Goal: Information Seeking & Learning: Learn about a topic

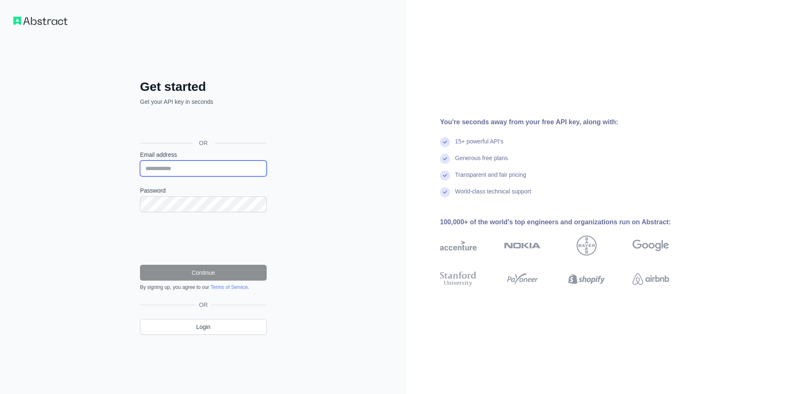
click at [202, 164] on input "Email address" at bounding box center [203, 168] width 127 height 16
paste input "**********"
type input "**********"
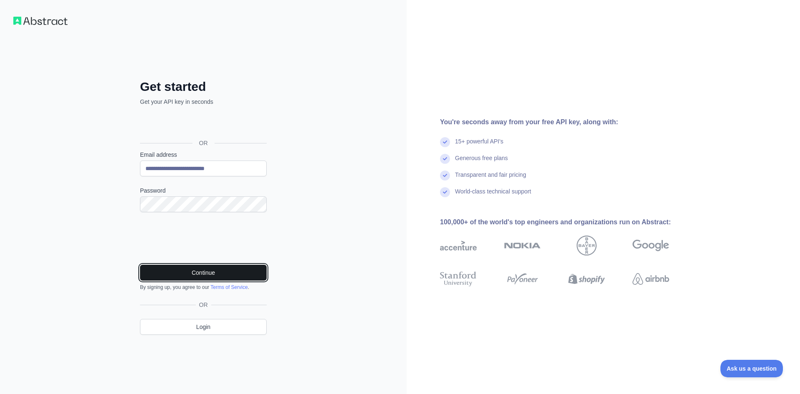
click at [234, 275] on button "Continue" at bounding box center [203, 273] width 127 height 16
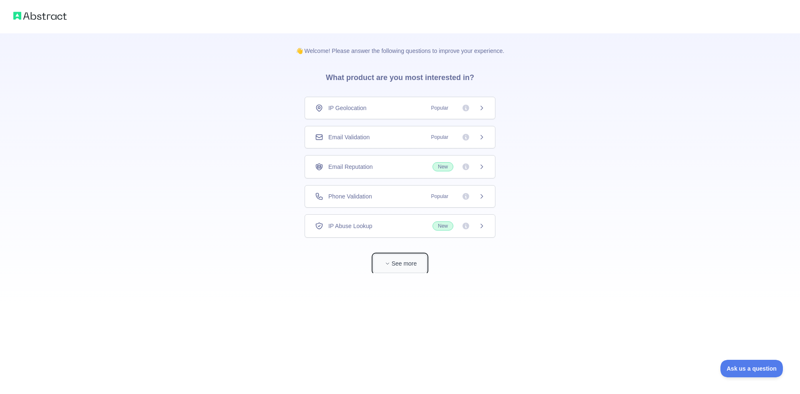
click at [404, 269] on button "See more" at bounding box center [399, 263] width 53 height 19
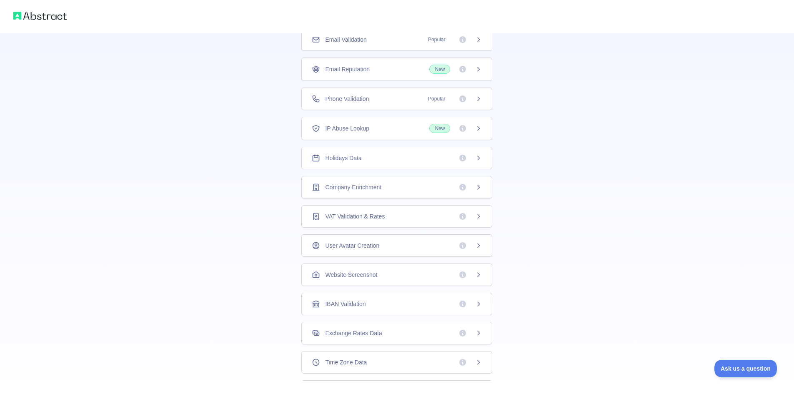
scroll to position [95, 0]
click at [372, 134] on div "IP Abuse Lookup New" at bounding box center [397, 131] width 170 height 9
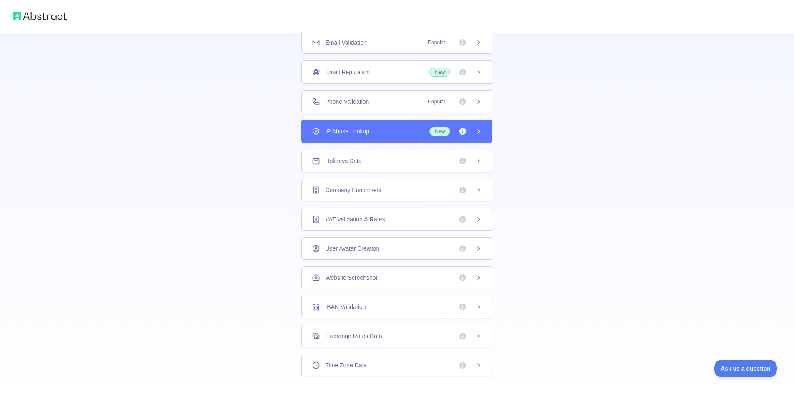
scroll to position [77, 0]
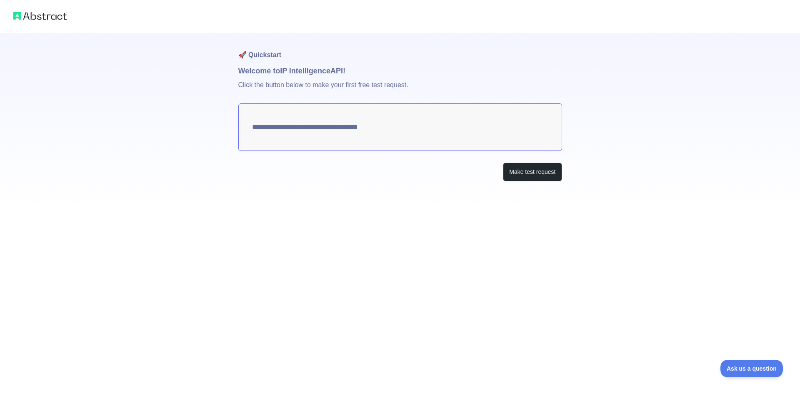
type textarea "**********"
click at [525, 171] on button "Make test request" at bounding box center [532, 171] width 59 height 19
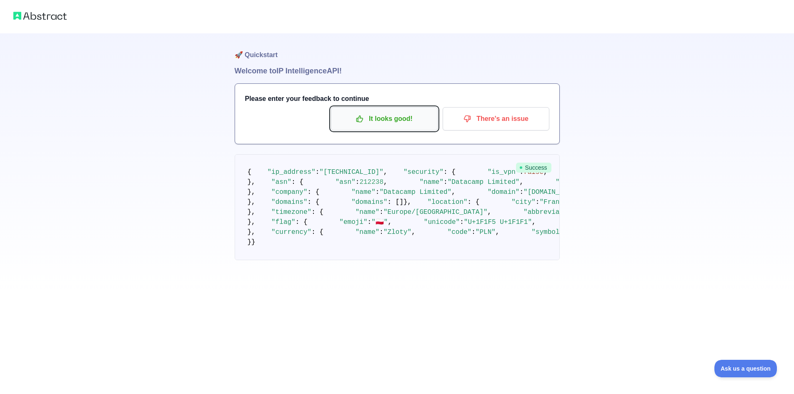
click at [405, 123] on p "It looks good!" at bounding box center [384, 119] width 94 height 14
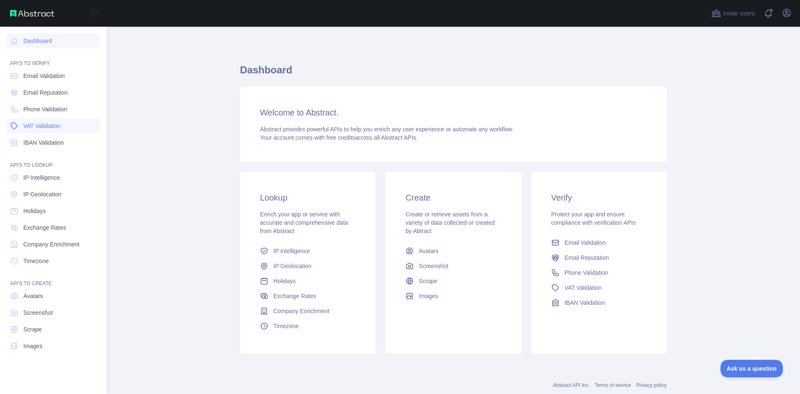
click at [57, 125] on span "VAT Validation" at bounding box center [41, 126] width 37 height 8
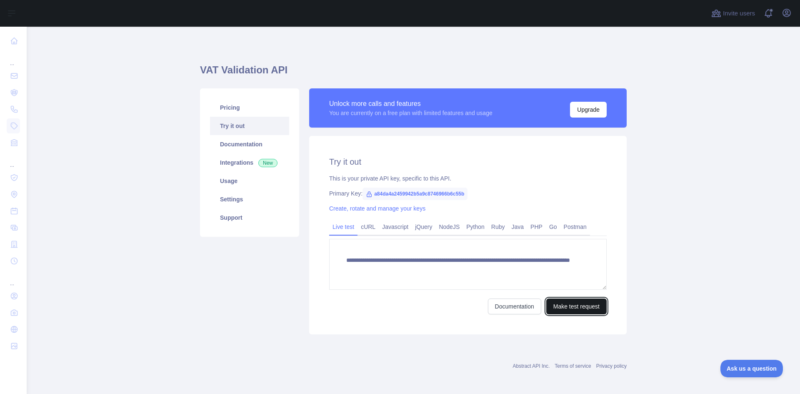
click at [560, 307] on button "Make test request" at bounding box center [576, 306] width 60 height 16
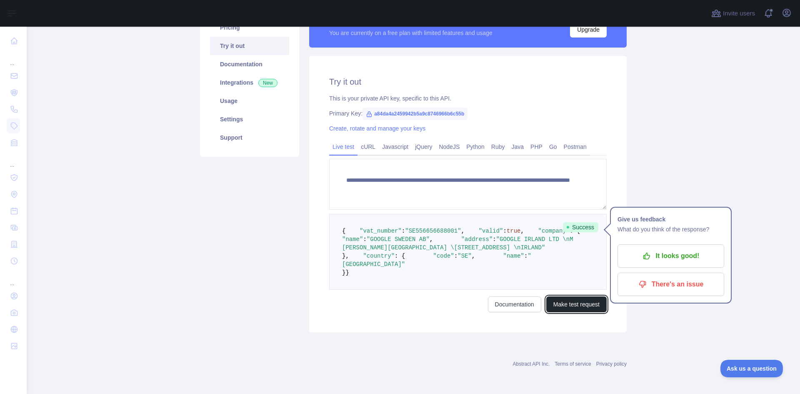
scroll to position [125, 0]
click at [653, 302] on main "**********" at bounding box center [413, 210] width 773 height 367
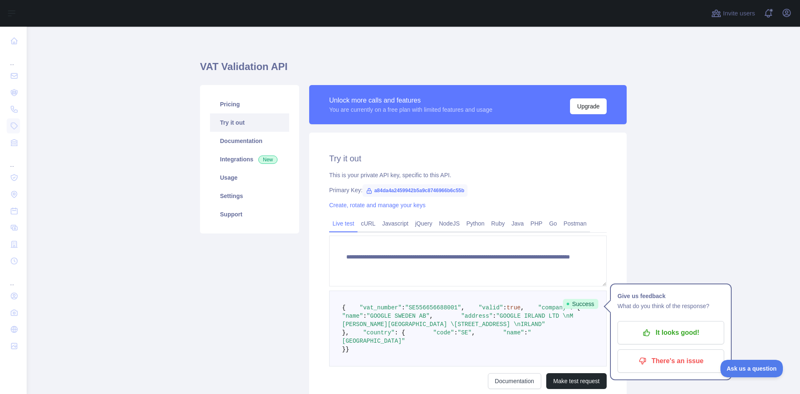
scroll to position [0, 0]
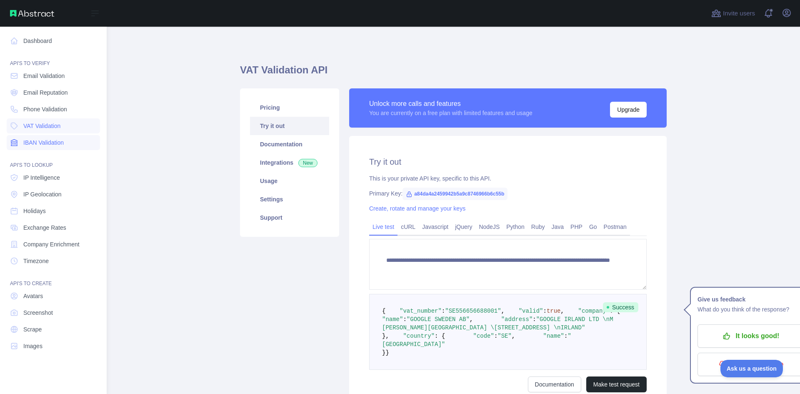
click at [47, 140] on span "IBAN Validation" at bounding box center [43, 142] width 40 height 8
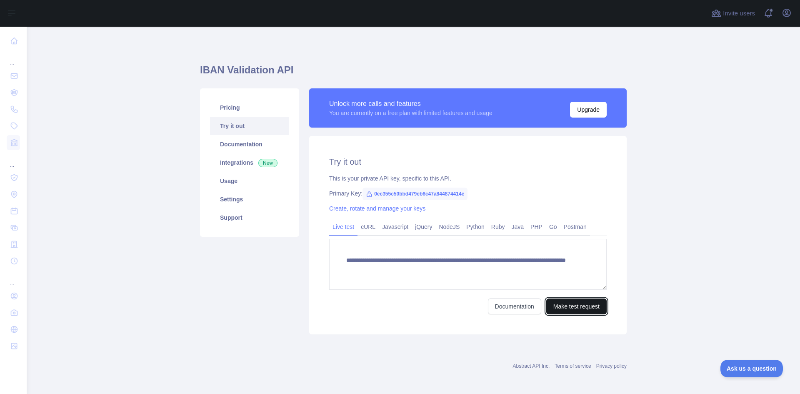
click at [558, 307] on button "Make test request" at bounding box center [576, 306] width 60 height 16
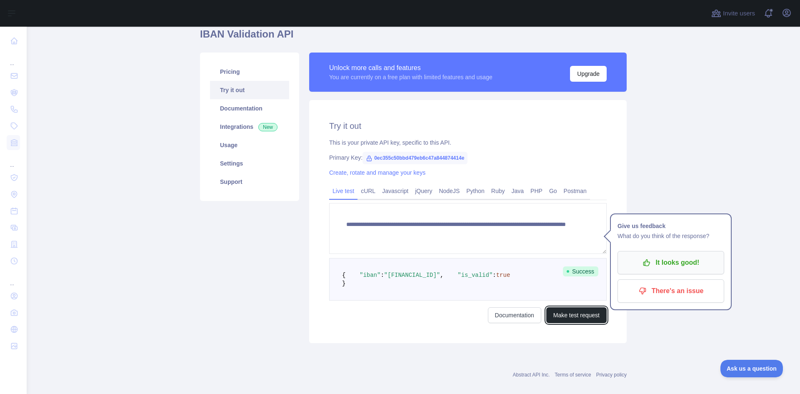
scroll to position [38, 0]
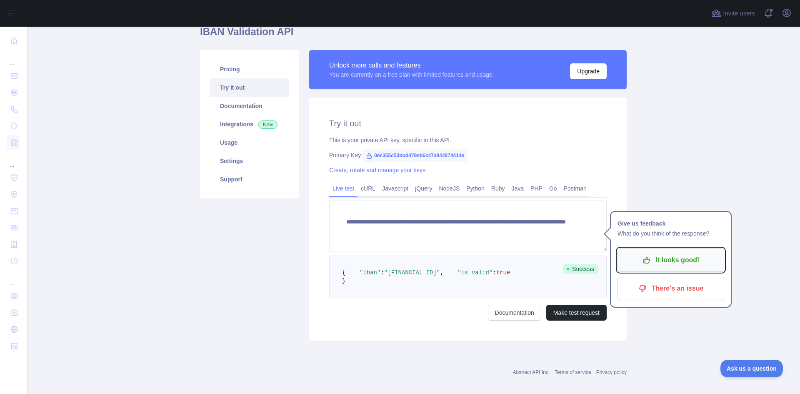
click at [671, 268] on button "It looks good!" at bounding box center [670, 259] width 107 height 23
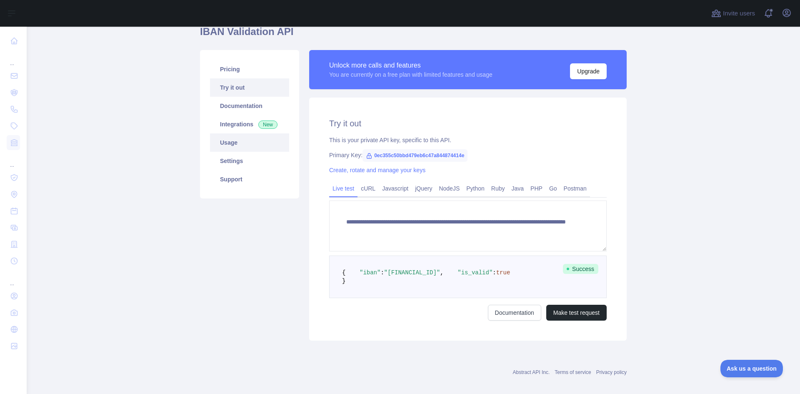
click at [250, 138] on link "Usage" at bounding box center [249, 142] width 79 height 18
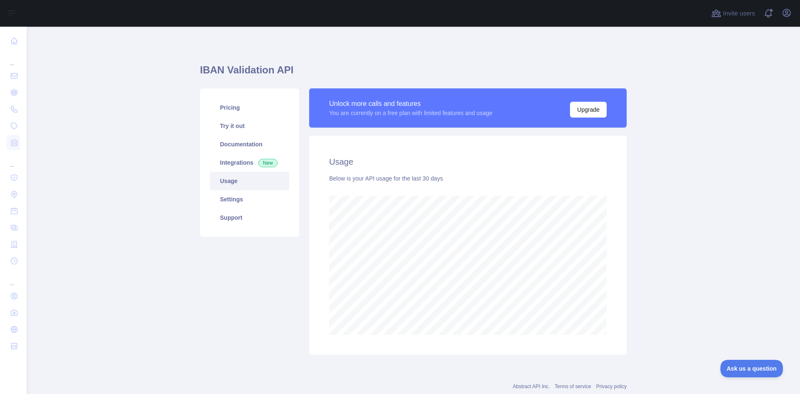
scroll to position [367, 767]
click at [252, 200] on link "Settings" at bounding box center [249, 199] width 79 height 18
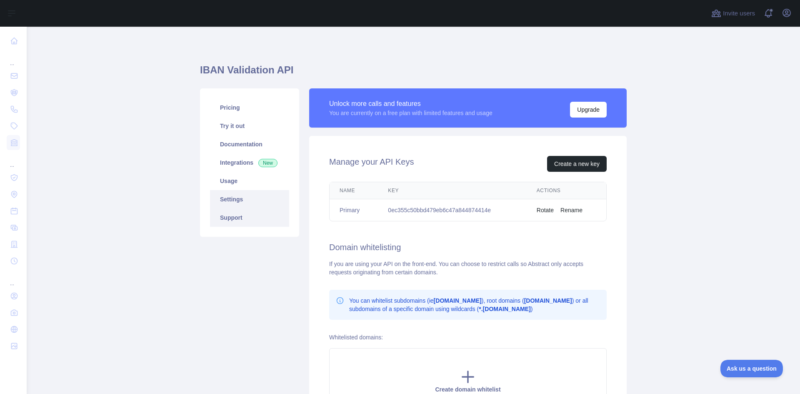
click at [237, 219] on link "Support" at bounding box center [249, 217] width 79 height 18
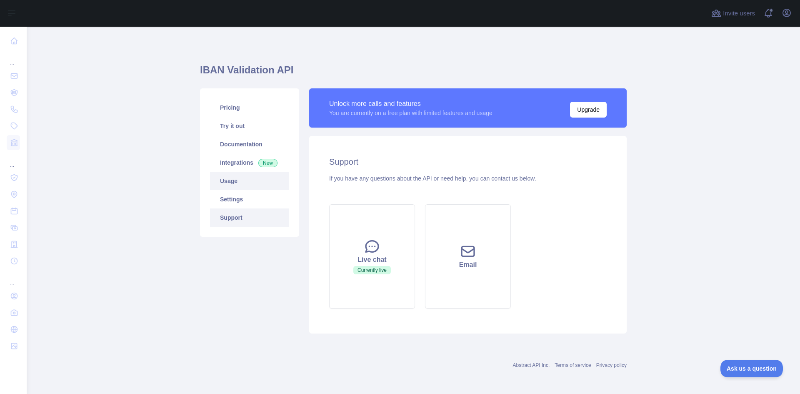
click at [238, 183] on link "Usage" at bounding box center [249, 181] width 79 height 18
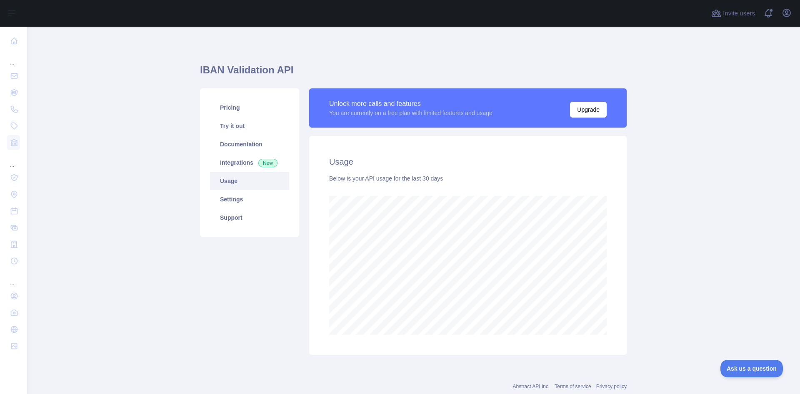
scroll to position [367, 767]
click at [241, 166] on link "Integrations New" at bounding box center [249, 162] width 79 height 18
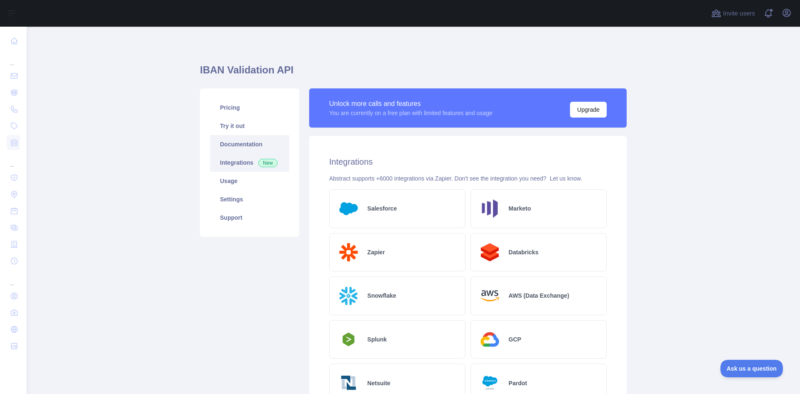
click at [251, 146] on link "Documentation" at bounding box center [249, 144] width 79 height 18
click at [240, 122] on link "Try it out" at bounding box center [249, 126] width 79 height 18
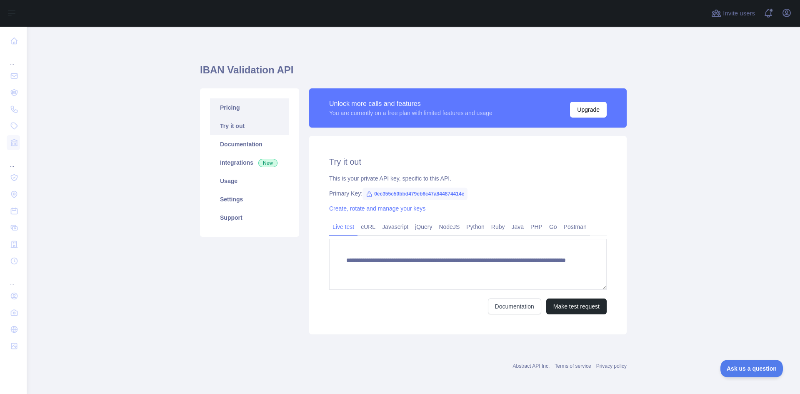
click at [242, 110] on link "Pricing" at bounding box center [249, 107] width 79 height 18
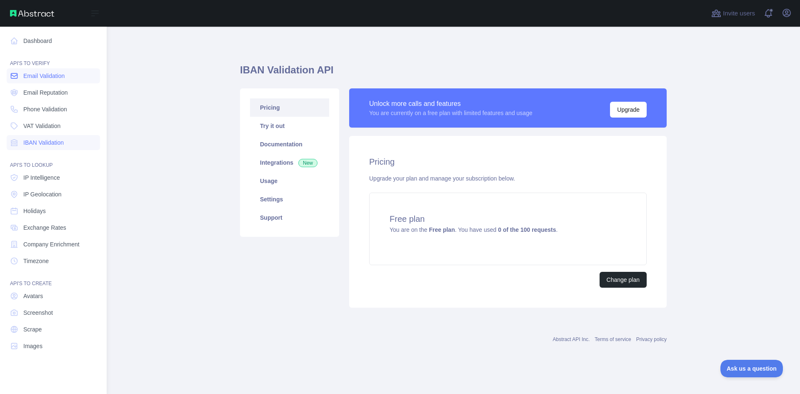
click at [42, 81] on link "Email Validation" at bounding box center [53, 75] width 93 height 15
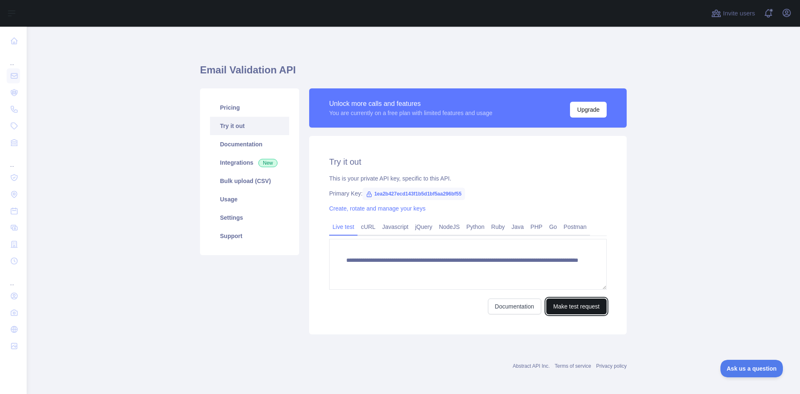
click at [572, 310] on button "Make test request" at bounding box center [576, 306] width 60 height 16
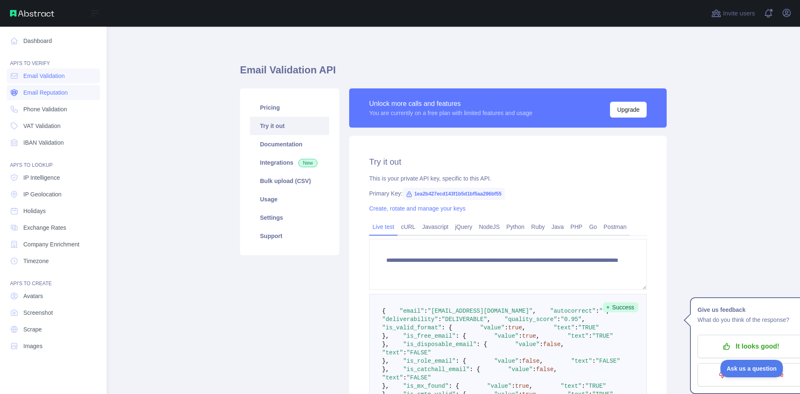
click at [57, 93] on span "Email Reputation" at bounding box center [45, 92] width 45 height 8
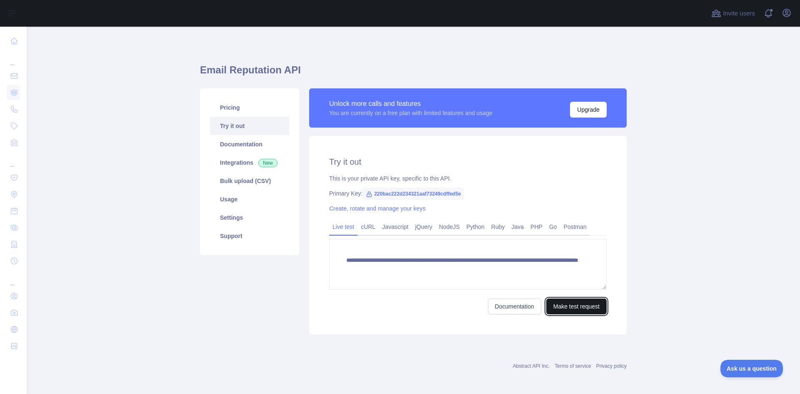
click at [565, 306] on button "Make test request" at bounding box center [576, 306] width 60 height 16
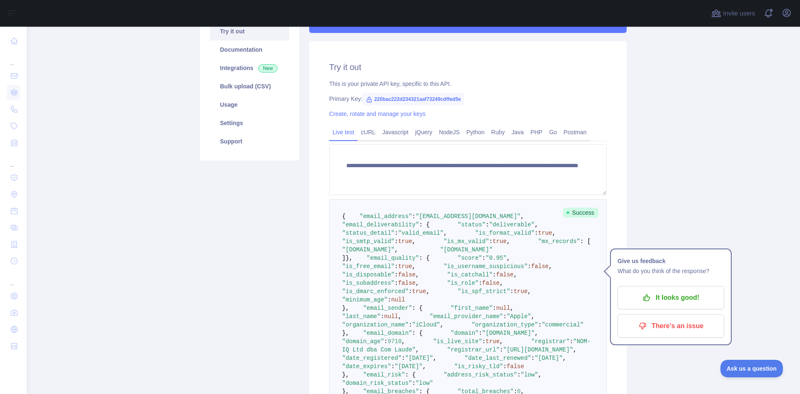
scroll to position [38, 0]
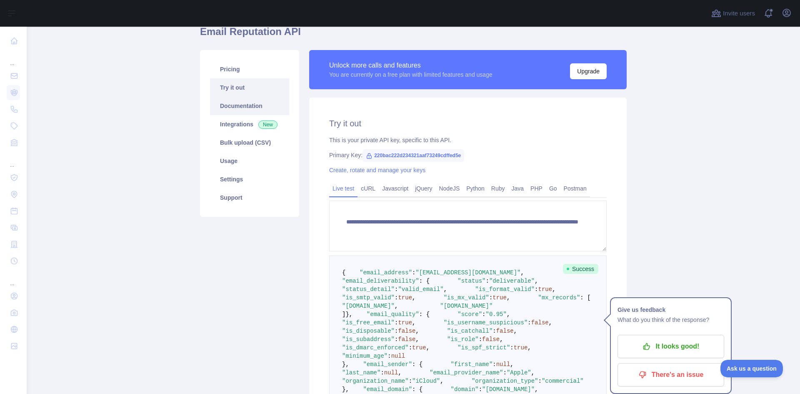
click at [243, 104] on link "Documentation" at bounding box center [249, 106] width 79 height 18
click at [237, 70] on link "Pricing" at bounding box center [249, 69] width 79 height 18
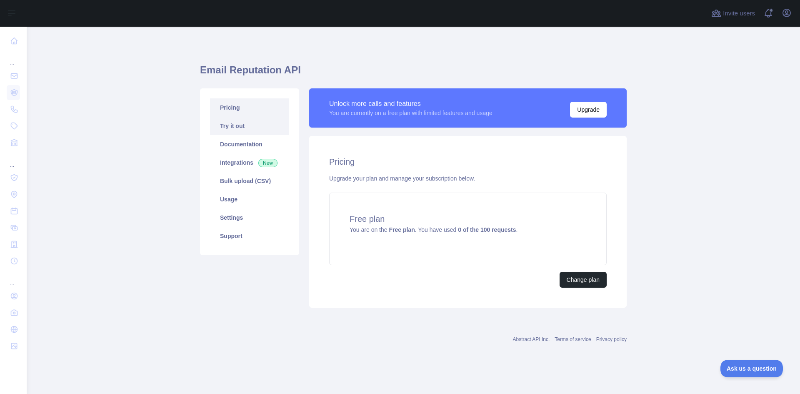
click at [245, 122] on link "Try it out" at bounding box center [249, 126] width 79 height 18
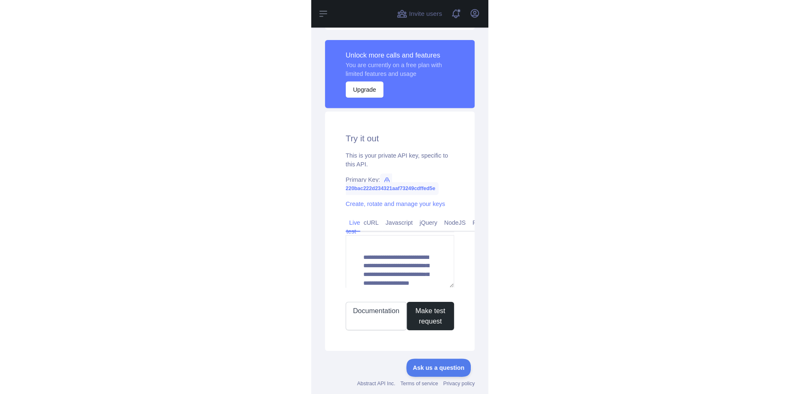
scroll to position [243, 0]
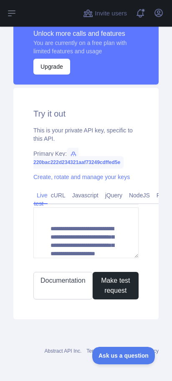
click at [121, 290] on button "Make test request" at bounding box center [115, 285] width 46 height 27
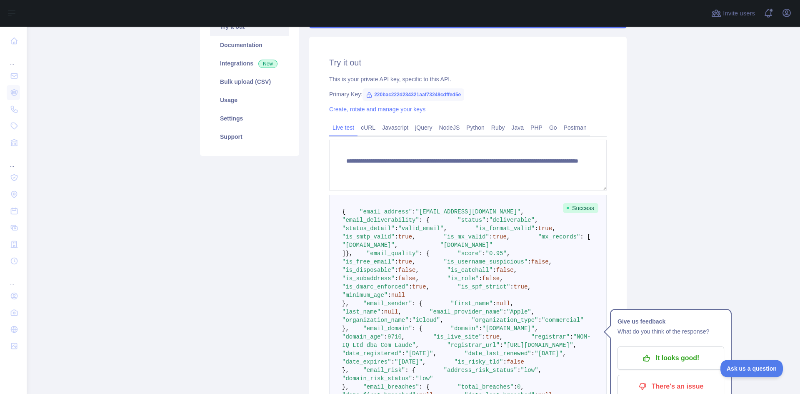
scroll to position [0, 0]
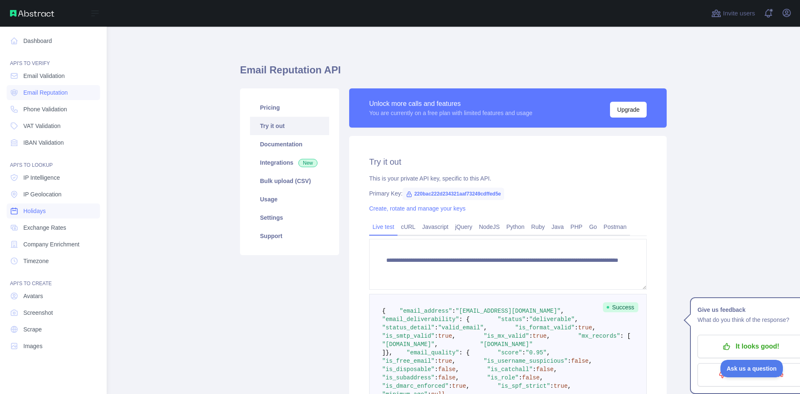
click at [48, 212] on link "Holidays" at bounding box center [53, 210] width 93 height 15
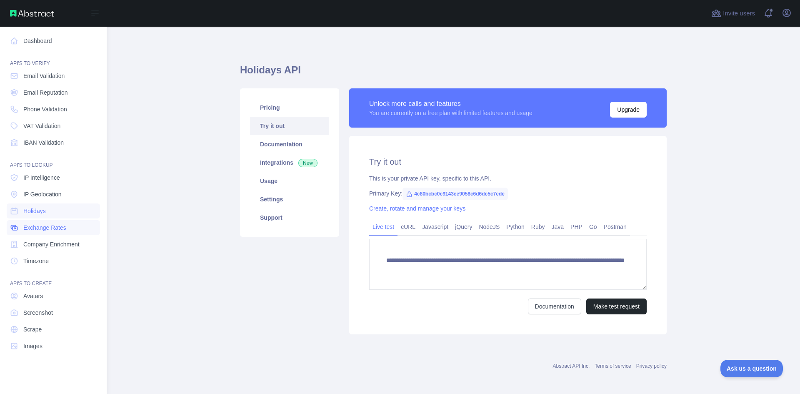
click at [49, 223] on link "Exchange Rates" at bounding box center [53, 227] width 93 height 15
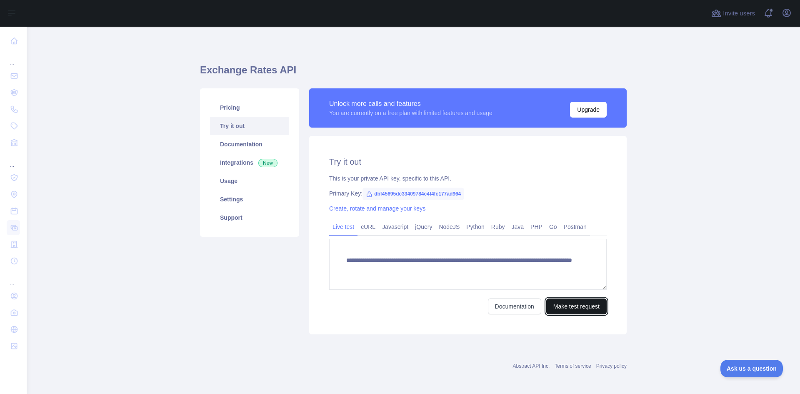
click at [570, 302] on button "Make test request" at bounding box center [576, 306] width 60 height 16
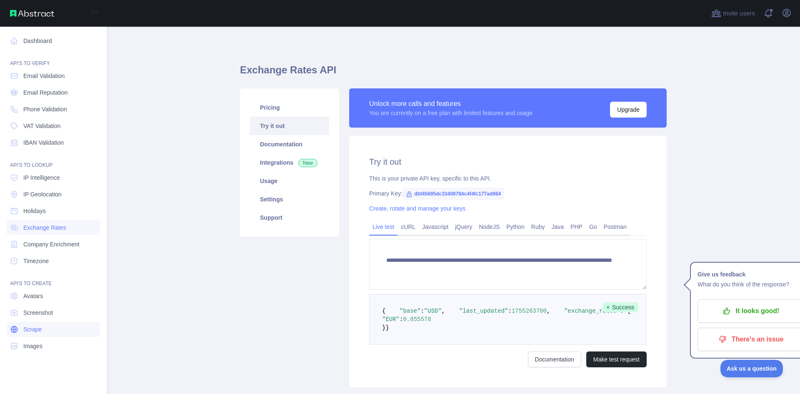
click at [45, 331] on link "Scrape" at bounding box center [53, 329] width 93 height 15
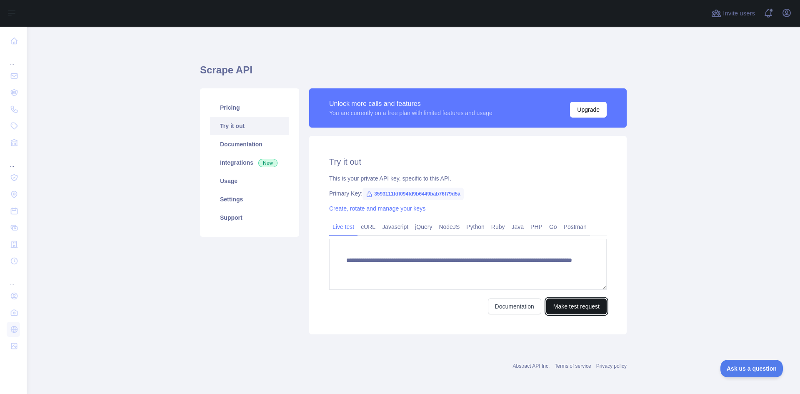
click at [563, 305] on button "Make test request" at bounding box center [576, 306] width 60 height 16
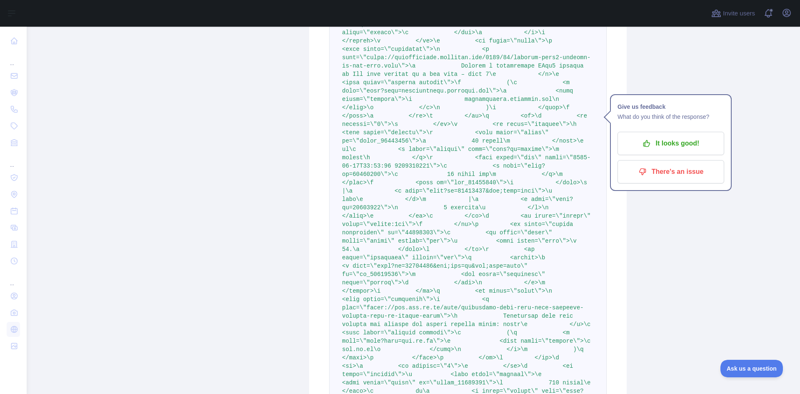
scroll to position [4205, 0]
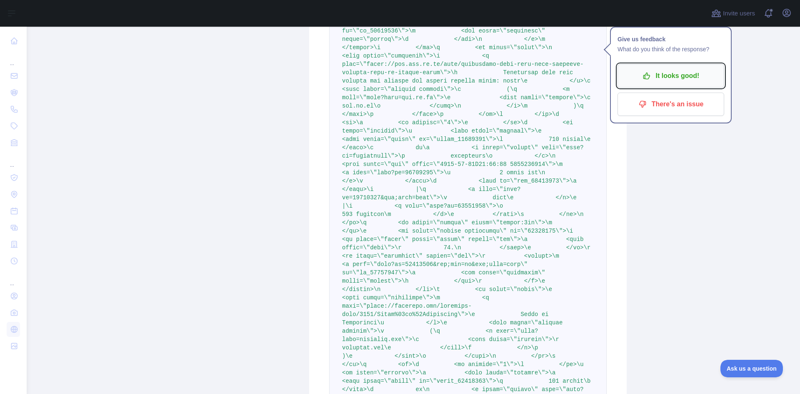
click at [691, 81] on p "It looks good!" at bounding box center [671, 76] width 94 height 14
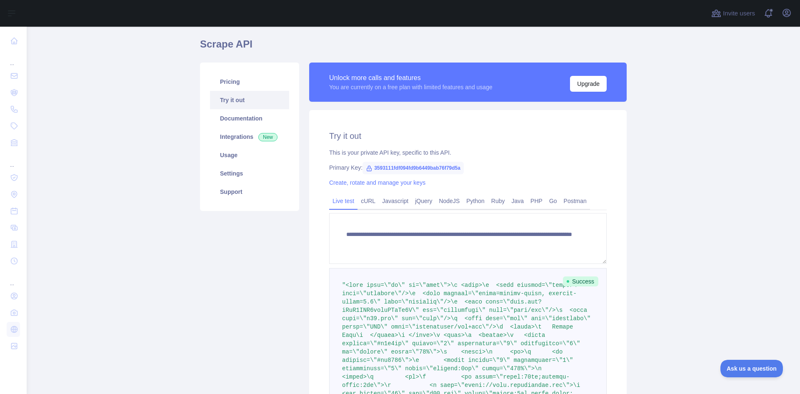
scroll to position [0, 0]
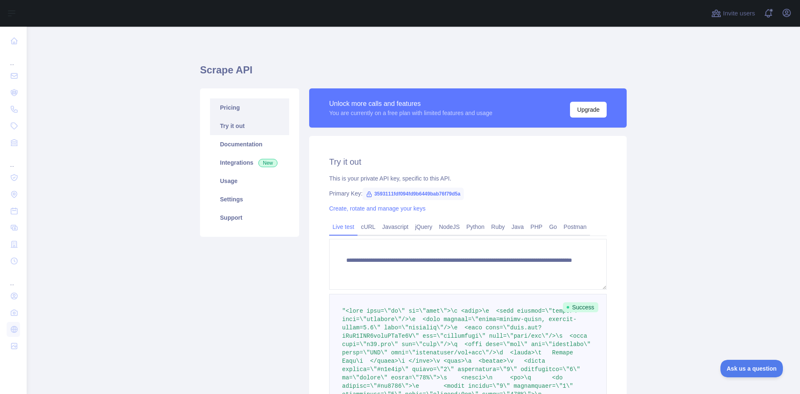
click at [237, 107] on link "Pricing" at bounding box center [249, 107] width 79 height 18
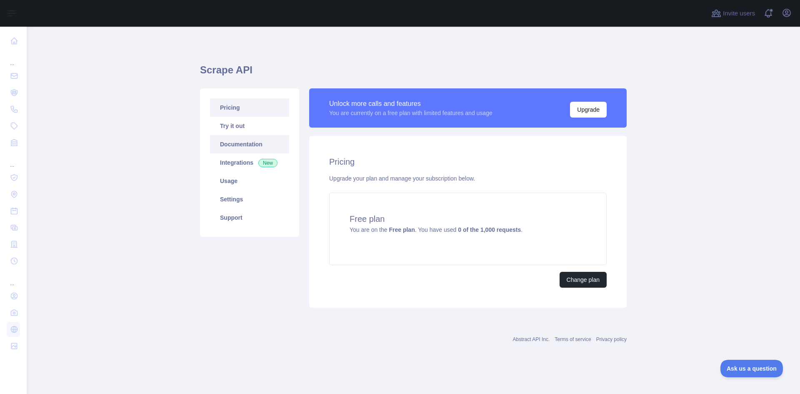
click at [240, 146] on link "Documentation" at bounding box center [249, 144] width 79 height 18
click at [246, 178] on link "Usage" at bounding box center [249, 181] width 79 height 18
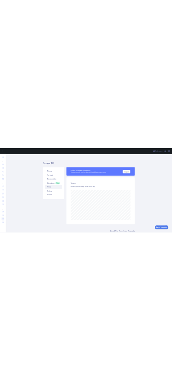
scroll to position [367, 767]
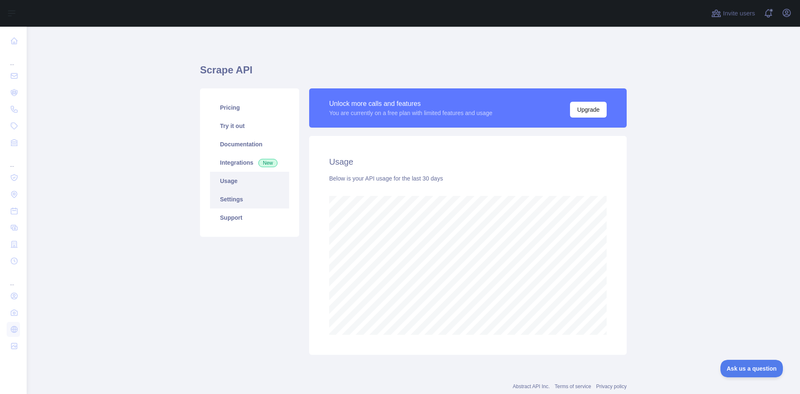
click at [247, 194] on link "Settings" at bounding box center [249, 199] width 79 height 18
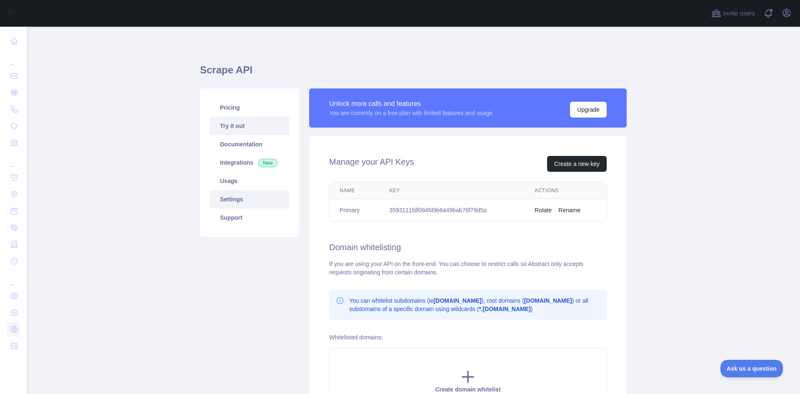
click at [247, 125] on link "Try it out" at bounding box center [249, 126] width 79 height 18
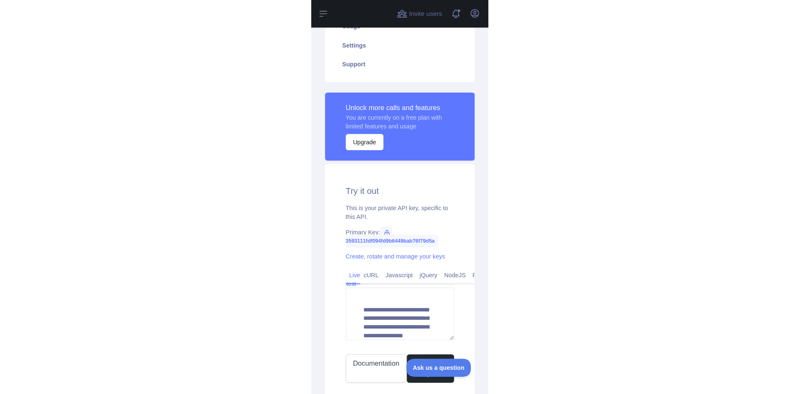
scroll to position [208, 0]
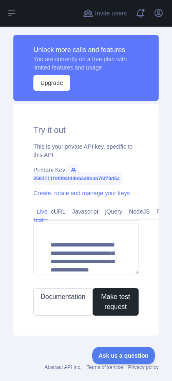
click at [119, 297] on button "Make test request" at bounding box center [115, 301] width 46 height 27
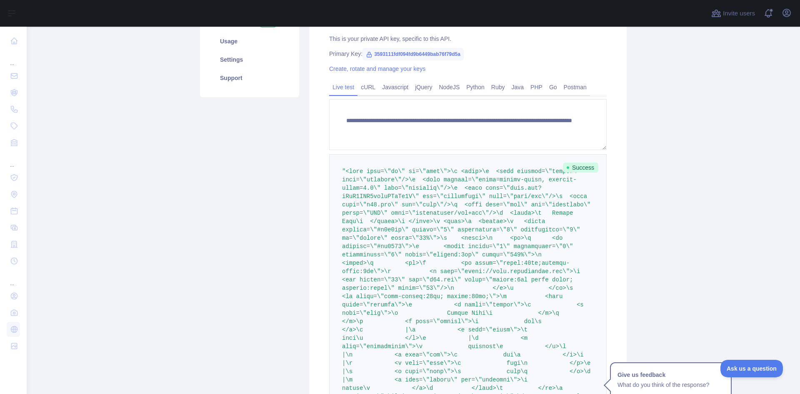
scroll to position [125, 0]
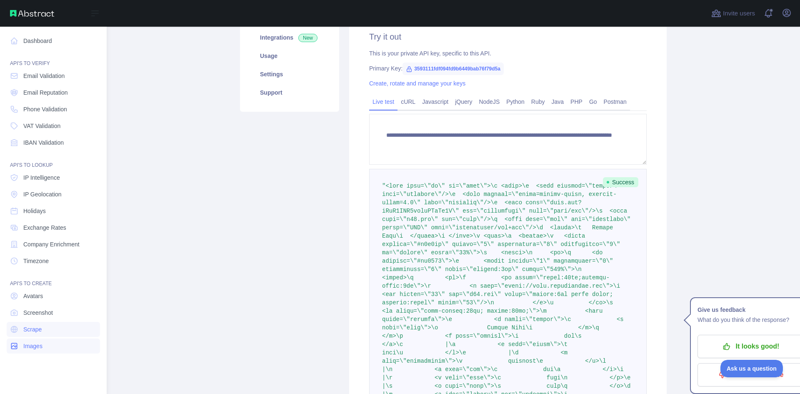
click at [39, 343] on span "Images" at bounding box center [32, 346] width 19 height 8
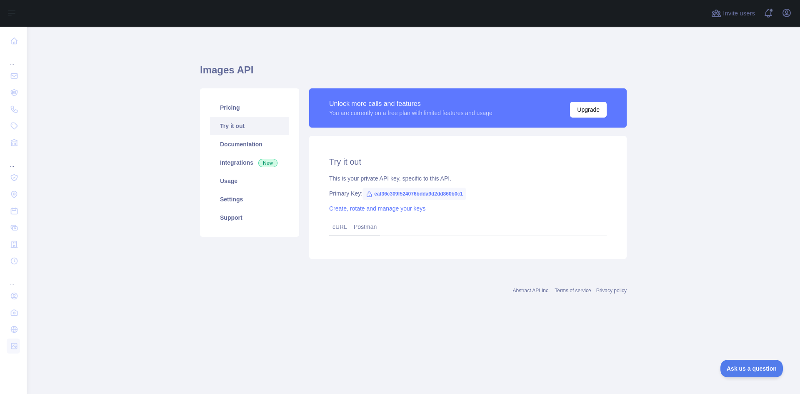
click at [252, 128] on link "Try it out" at bounding box center [249, 126] width 79 height 18
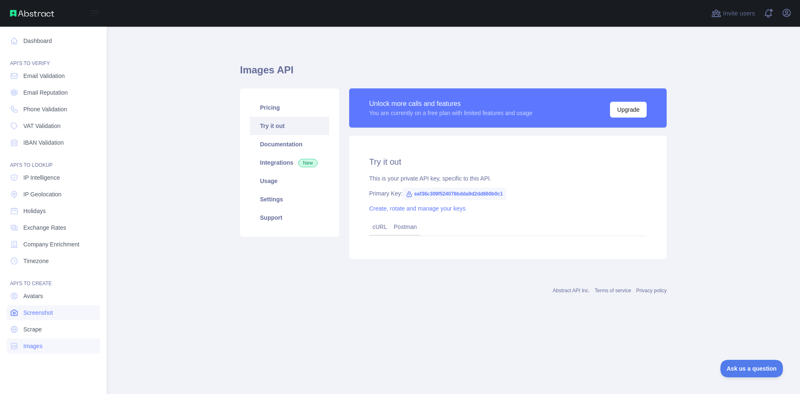
click at [51, 313] on span "Screenshot" at bounding box center [38, 312] width 30 height 8
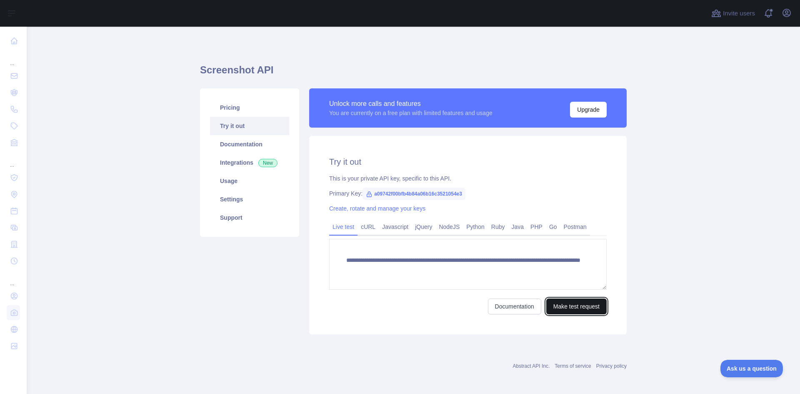
click at [566, 303] on button "Make test request" at bounding box center [576, 306] width 60 height 16
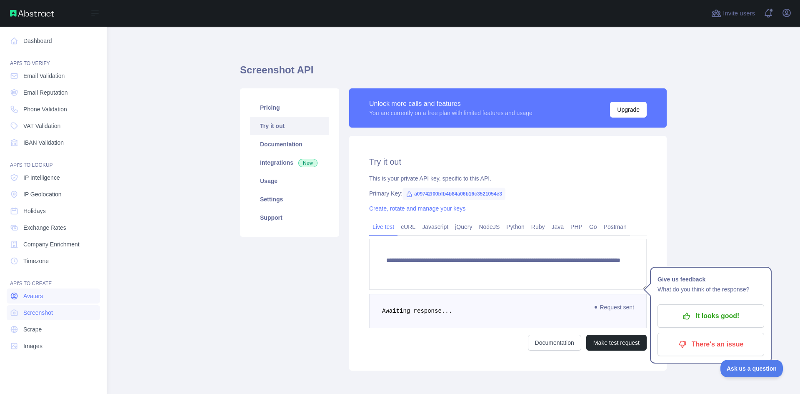
click at [62, 294] on link "Avatars" at bounding box center [53, 295] width 93 height 15
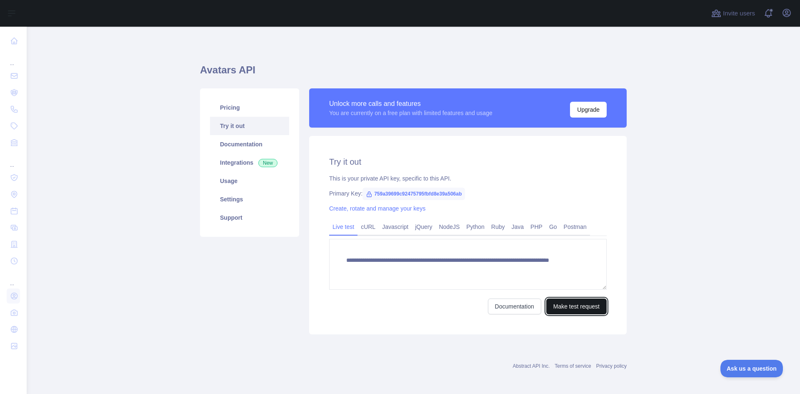
click at [566, 301] on button "Make test request" at bounding box center [576, 306] width 60 height 16
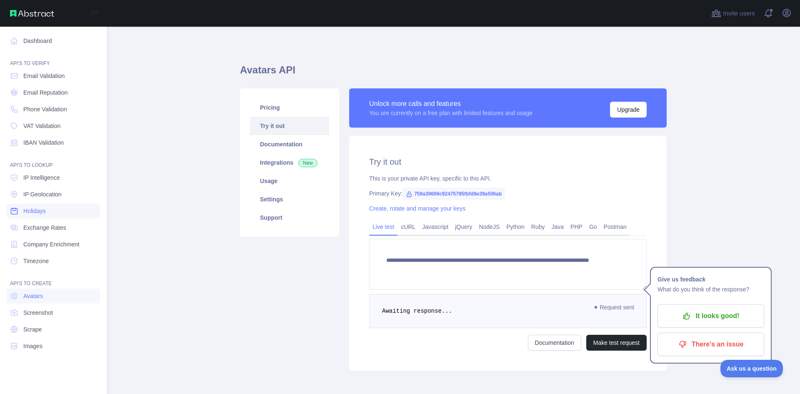
click at [47, 212] on link "Holidays" at bounding box center [53, 210] width 93 height 15
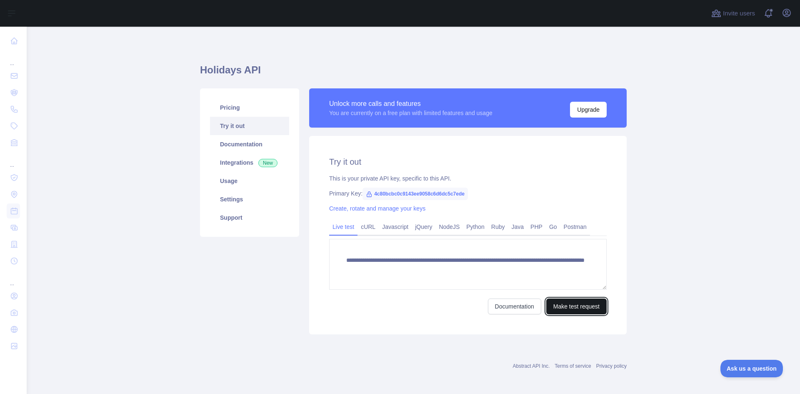
click at [555, 308] on button "Make test request" at bounding box center [576, 306] width 60 height 16
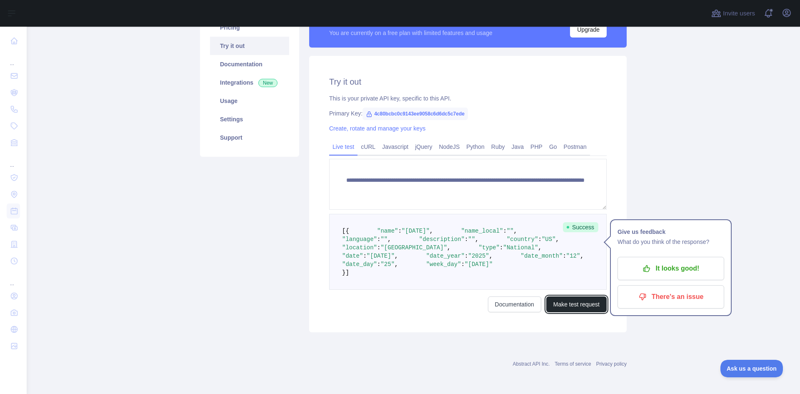
scroll to position [163, 0]
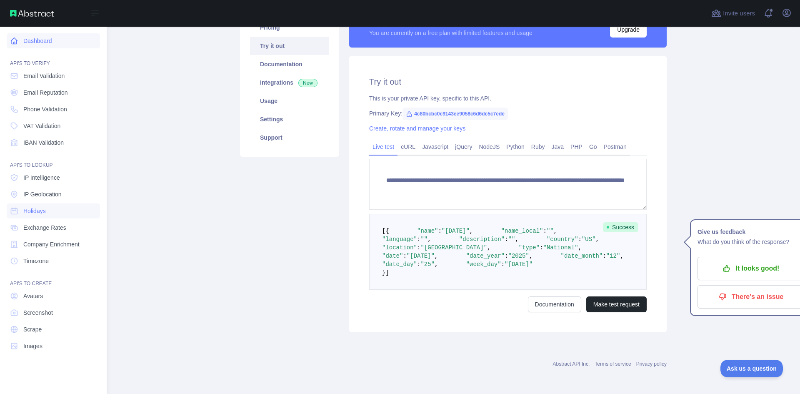
click at [55, 40] on link "Dashboard" at bounding box center [53, 40] width 93 height 15
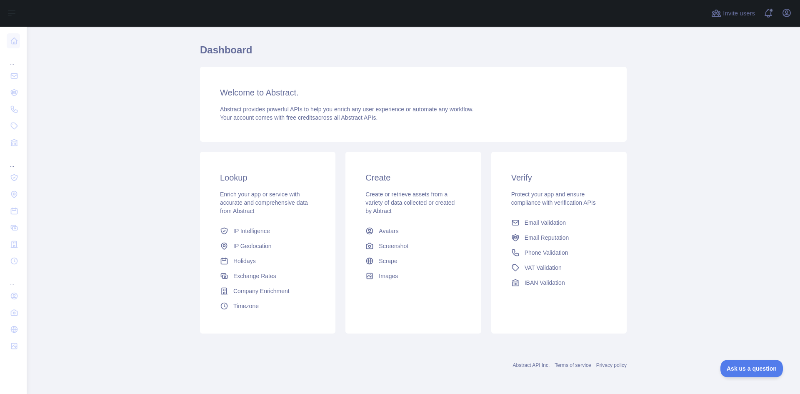
scroll to position [21, 0]
click at [545, 252] on span "Phone Validation" at bounding box center [547, 251] width 44 height 8
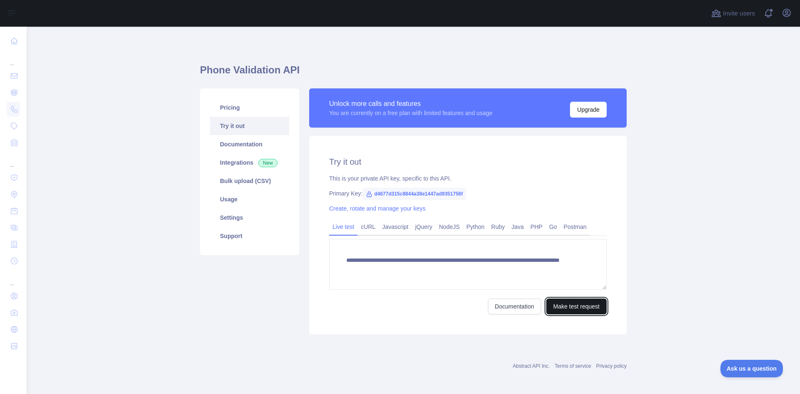
click at [565, 302] on button "Make test request" at bounding box center [576, 306] width 60 height 16
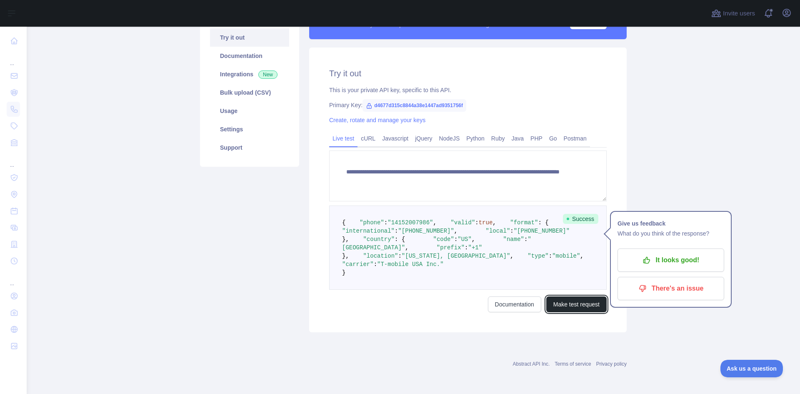
scroll to position [125, 0]
